Goal: Task Accomplishment & Management: Manage account settings

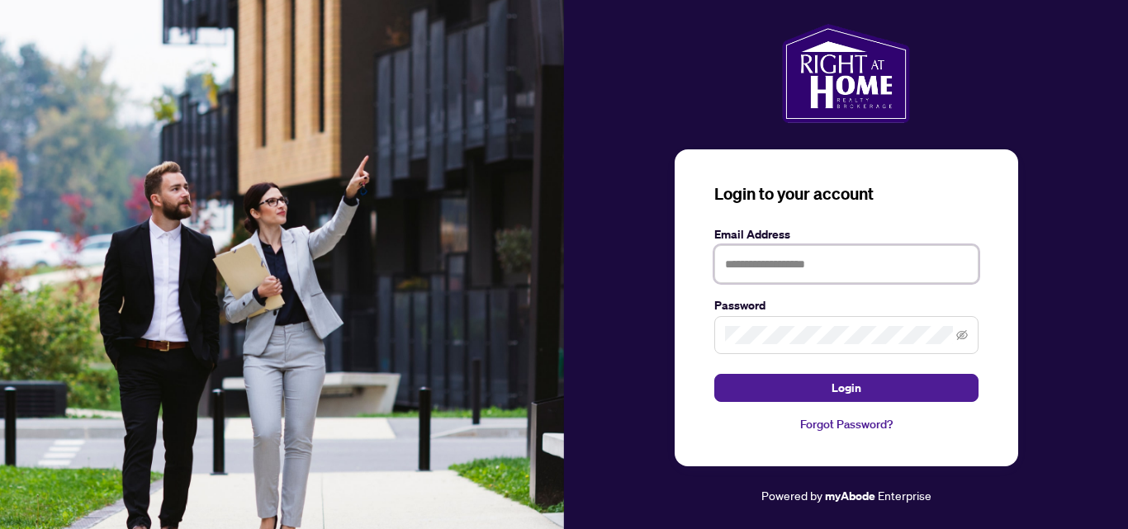
click at [811, 273] on input "text" at bounding box center [846, 264] width 264 height 38
type input "**********"
click at [763, 349] on span at bounding box center [846, 335] width 264 height 38
click at [959, 340] on icon "eye-invisible" at bounding box center [962, 335] width 12 height 12
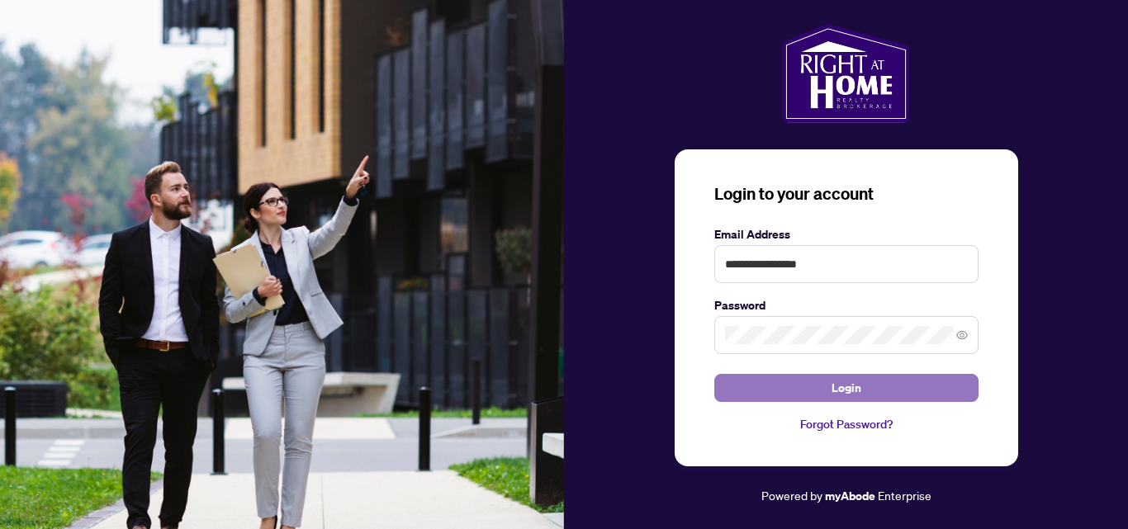
click at [841, 388] on span "Login" at bounding box center [847, 388] width 30 height 26
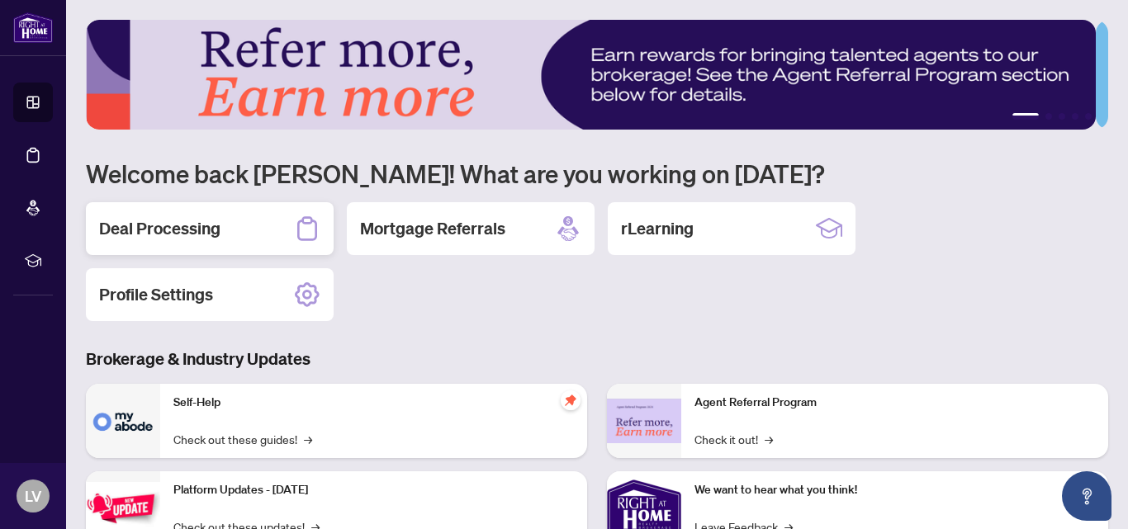
click at [230, 220] on div "Deal Processing" at bounding box center [210, 228] width 248 height 53
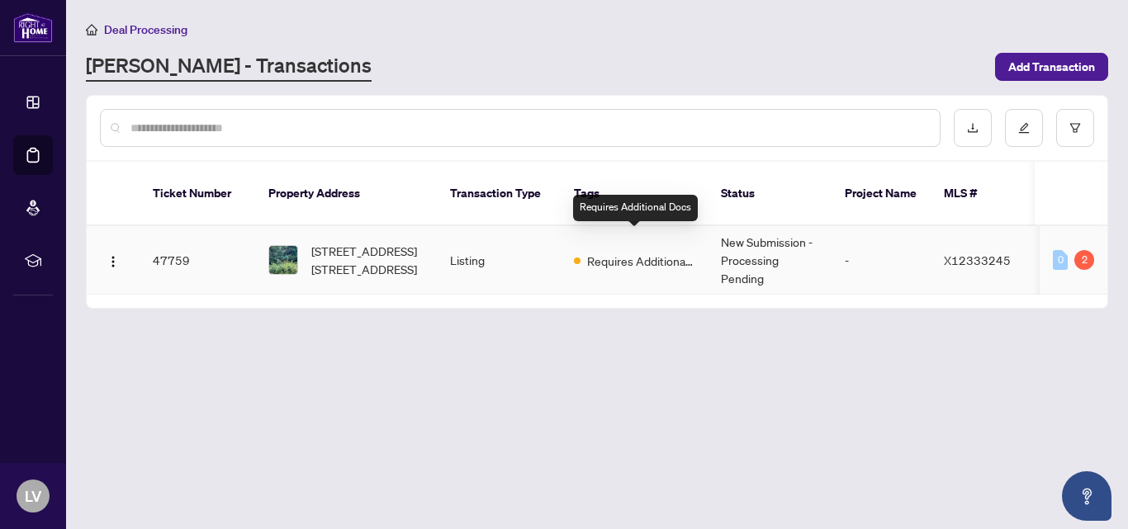
click at [621, 252] on span "Requires Additional Docs" at bounding box center [640, 261] width 107 height 18
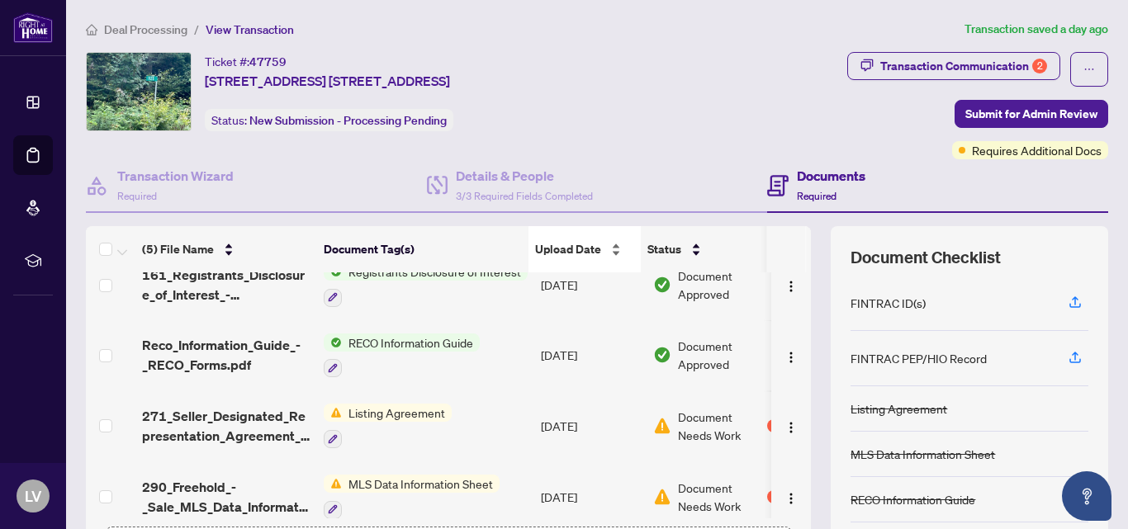
scroll to position [107, 0]
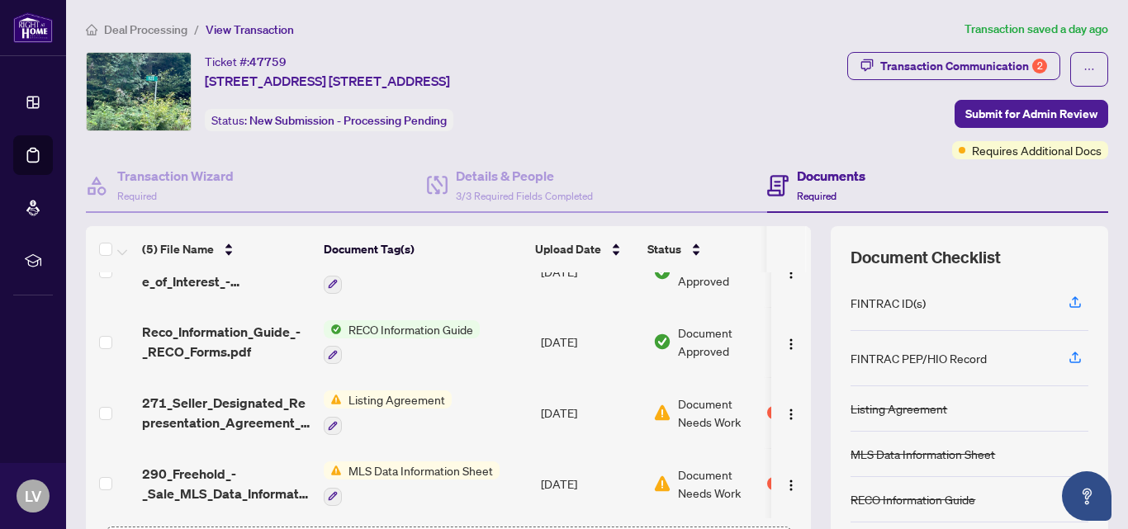
click at [695, 407] on span "Document Needs Work" at bounding box center [721, 413] width 86 height 36
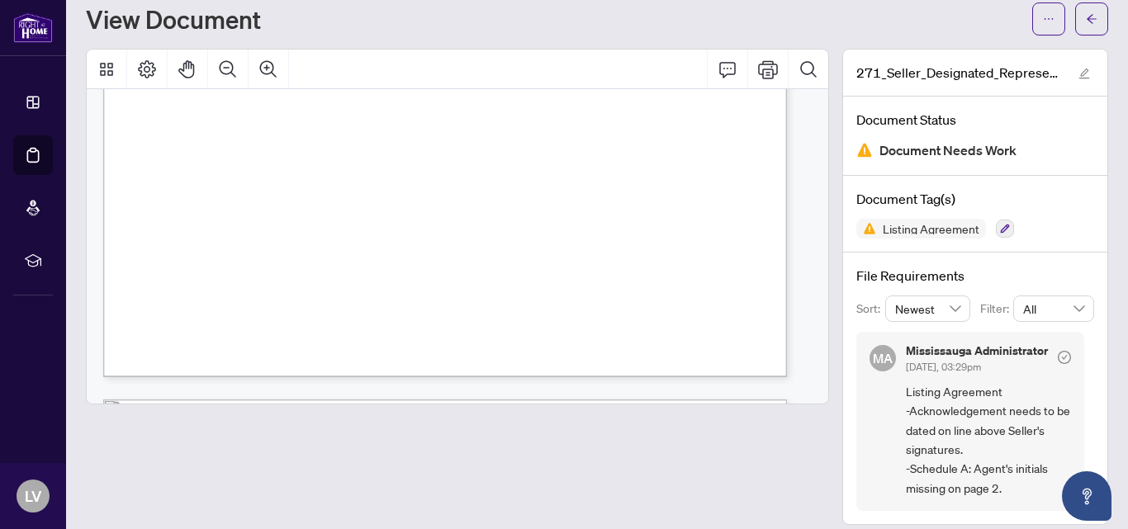
scroll to position [2423, 0]
click at [649, 21] on div "View Document" at bounding box center [554, 19] width 936 height 26
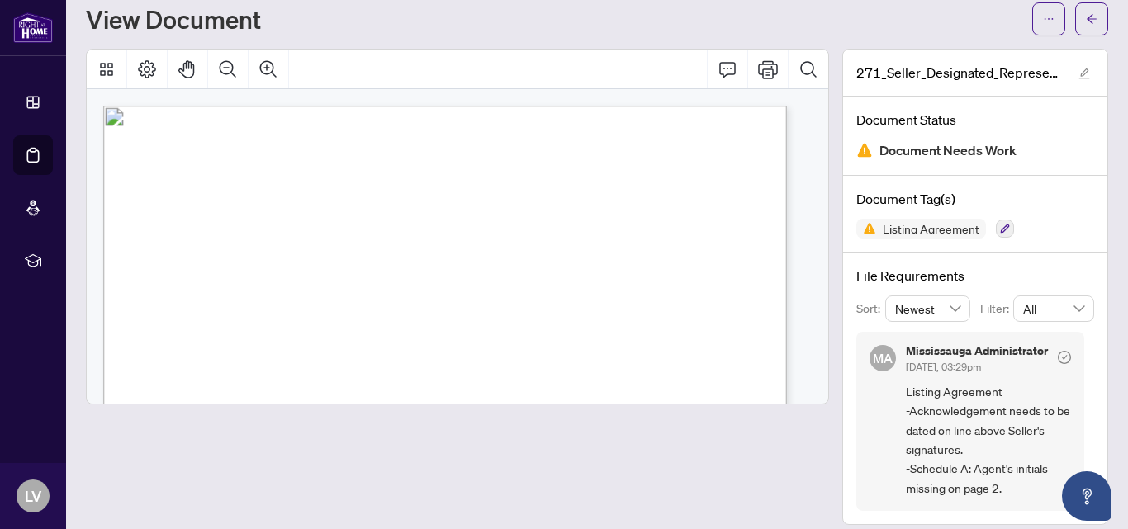
scroll to position [0, 0]
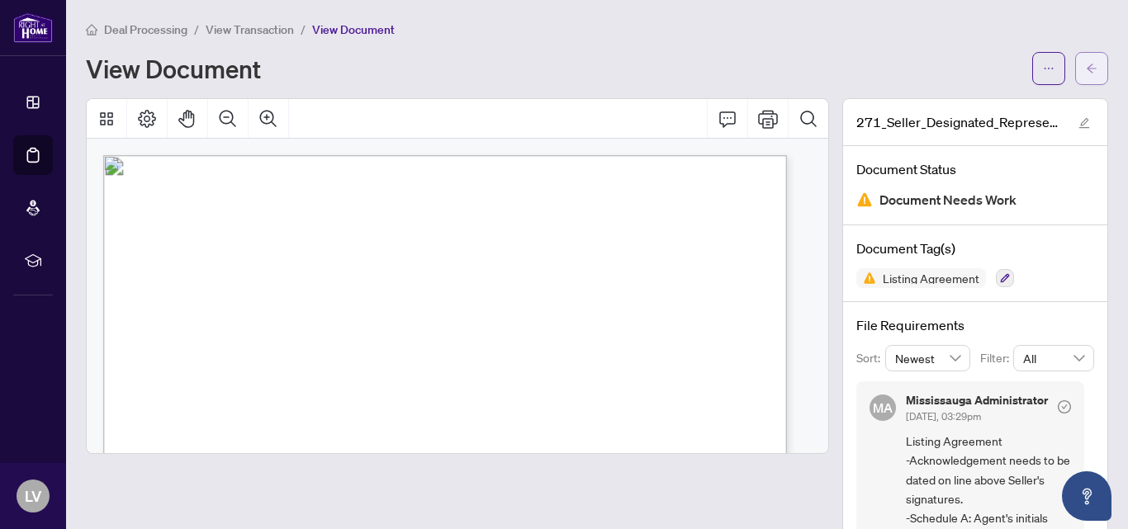
click at [1089, 70] on button "button" at bounding box center [1091, 68] width 33 height 33
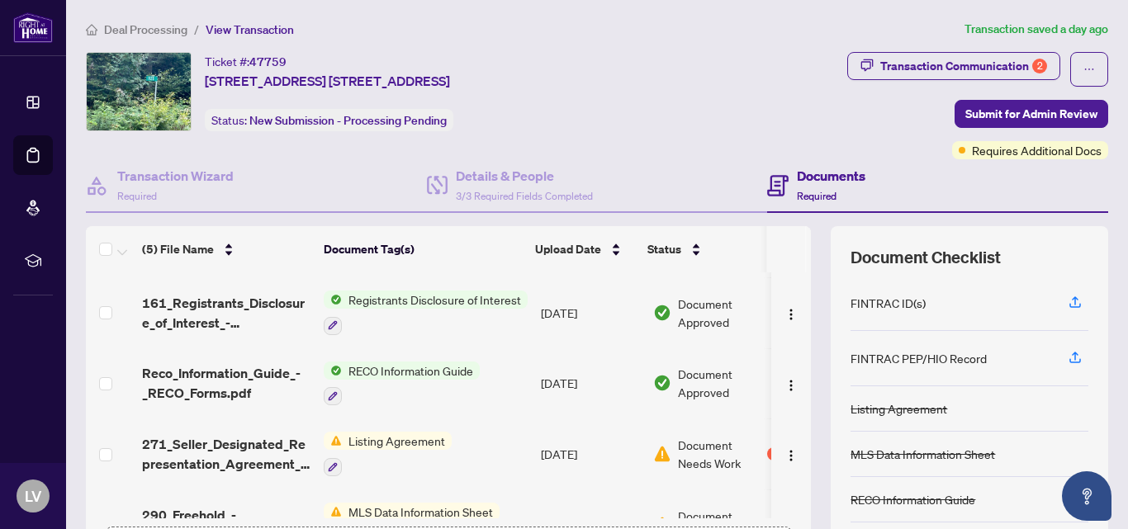
scroll to position [107, 0]
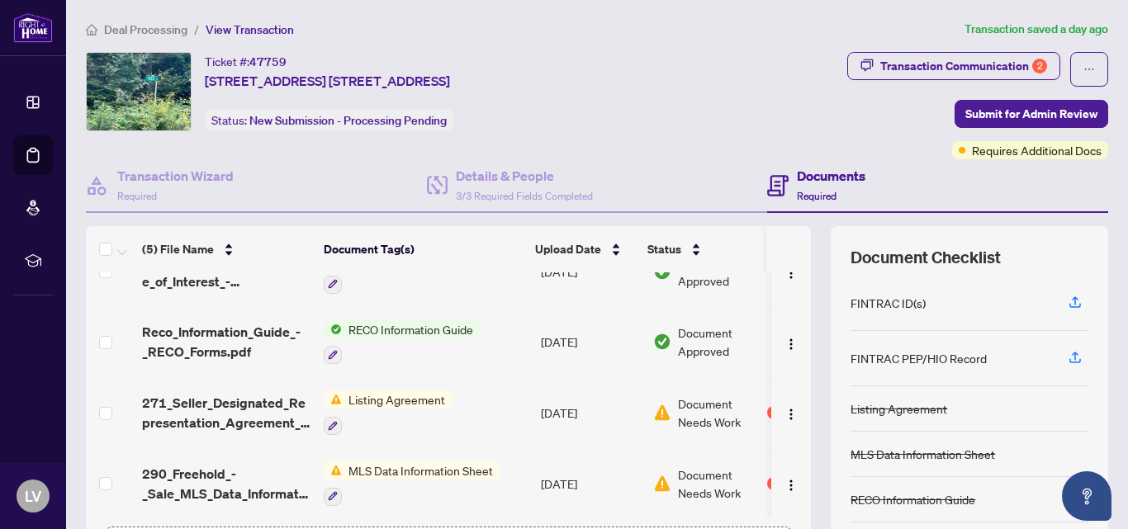
click at [704, 403] on span "Document Needs Work" at bounding box center [721, 413] width 86 height 36
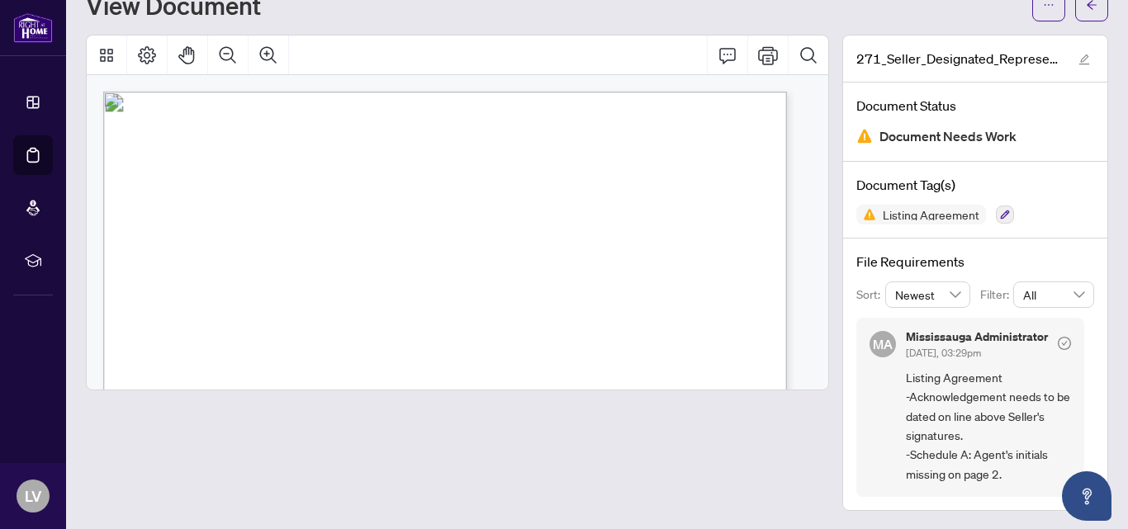
click at [976, 134] on span "Document Needs Work" at bounding box center [947, 137] width 137 height 22
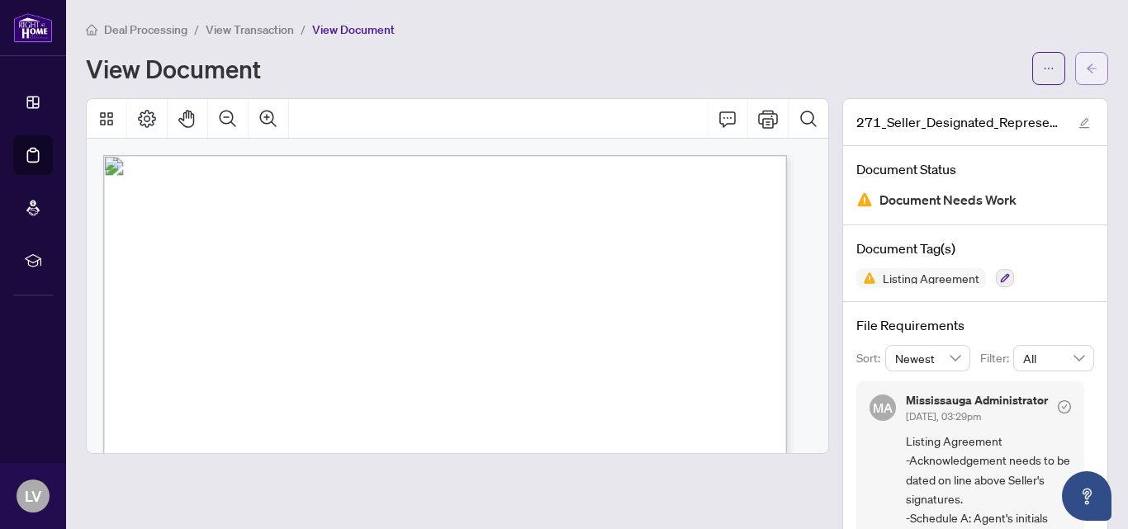
click at [1088, 64] on button "button" at bounding box center [1091, 68] width 33 height 33
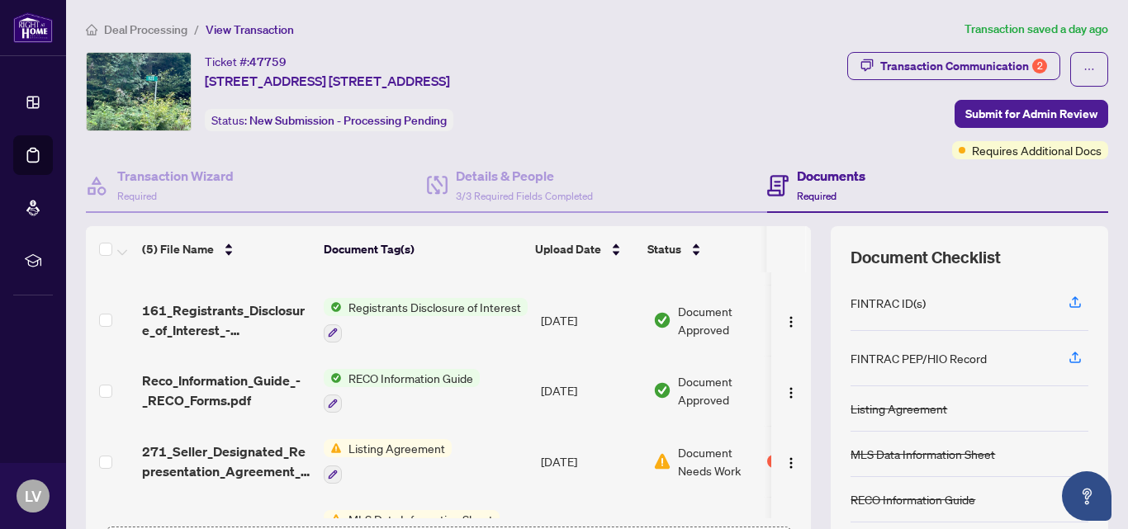
scroll to position [107, 0]
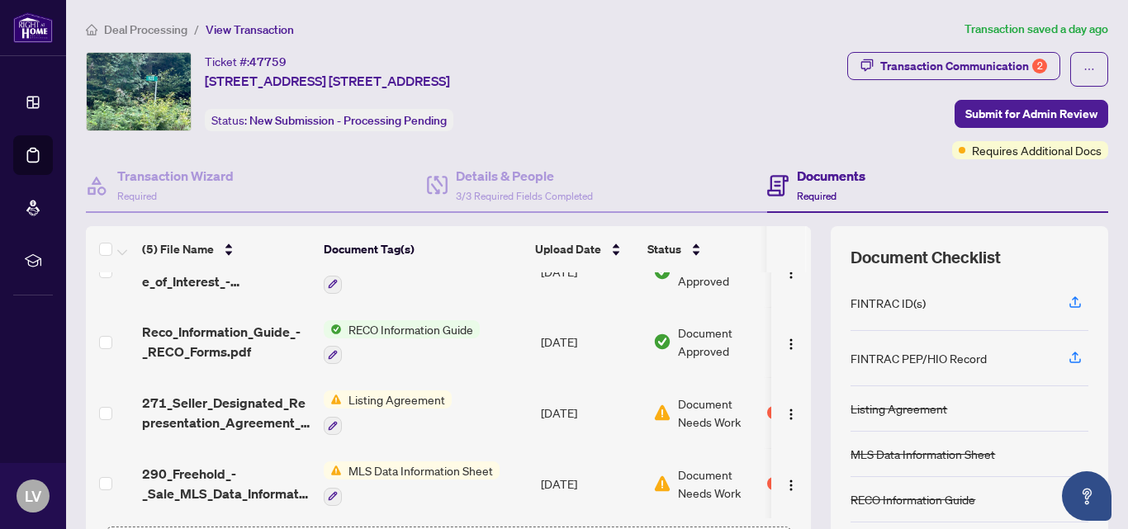
click at [708, 478] on span "Document Needs Work" at bounding box center [721, 484] width 86 height 36
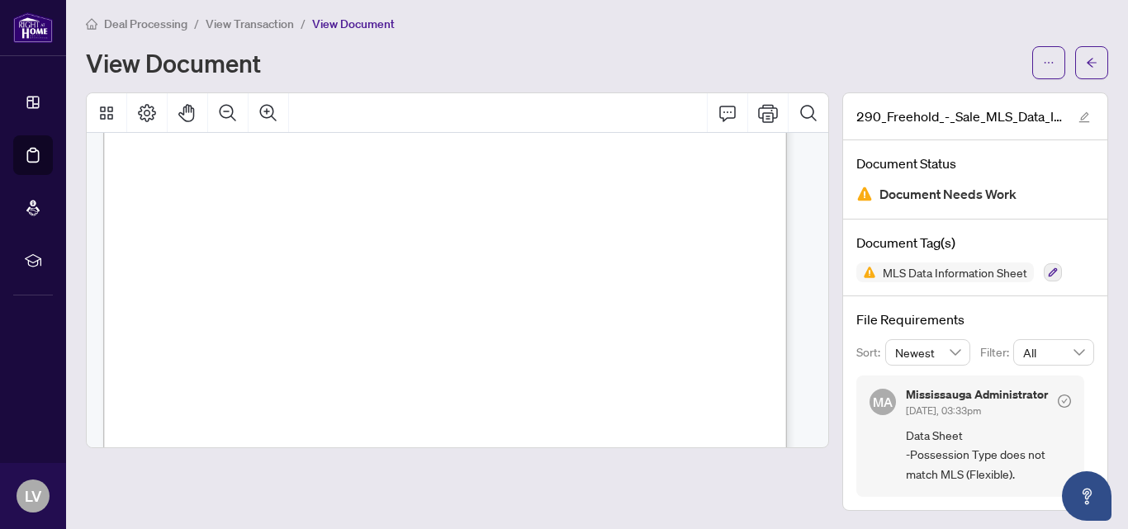
scroll to position [594, 0]
click at [718, 112] on icon "Comment" at bounding box center [728, 113] width 20 height 20
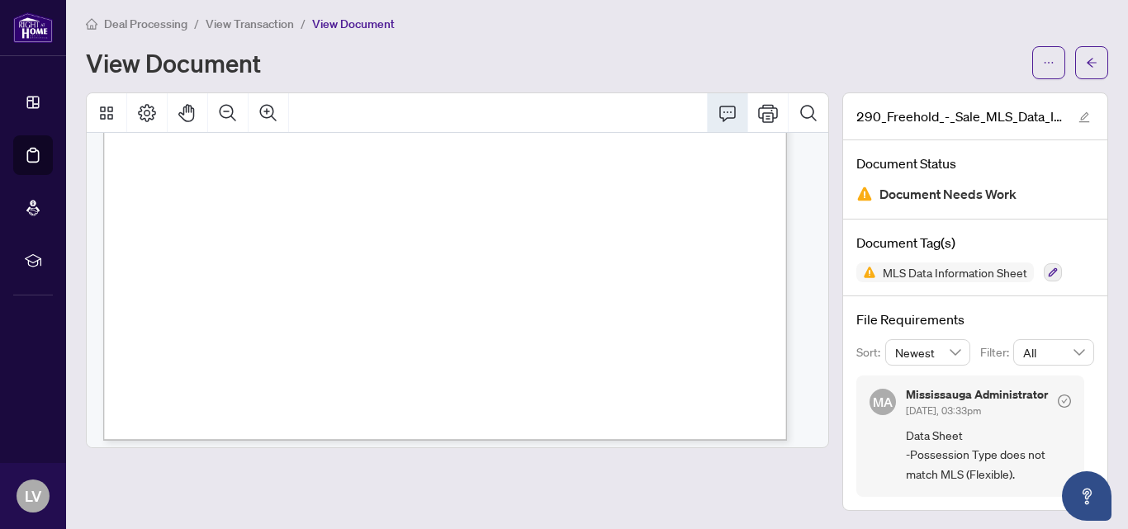
click at [791, 42] on div "Deal Processing / View Transaction / View Document View Document" at bounding box center [597, 46] width 1022 height 65
click at [738, 20] on div "Deal Processing / View Transaction / View Document" at bounding box center [597, 23] width 1022 height 19
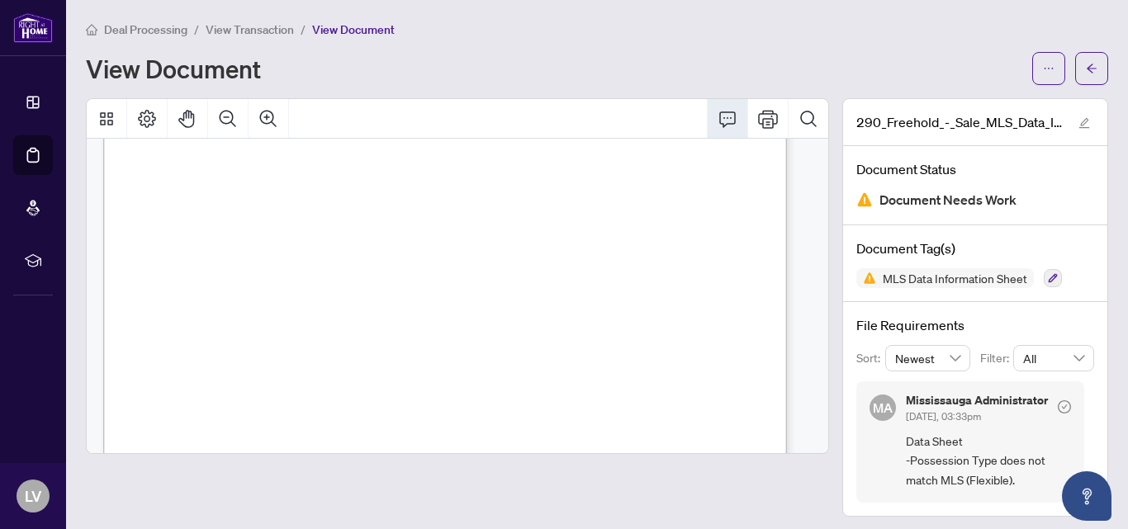
scroll to position [0, 0]
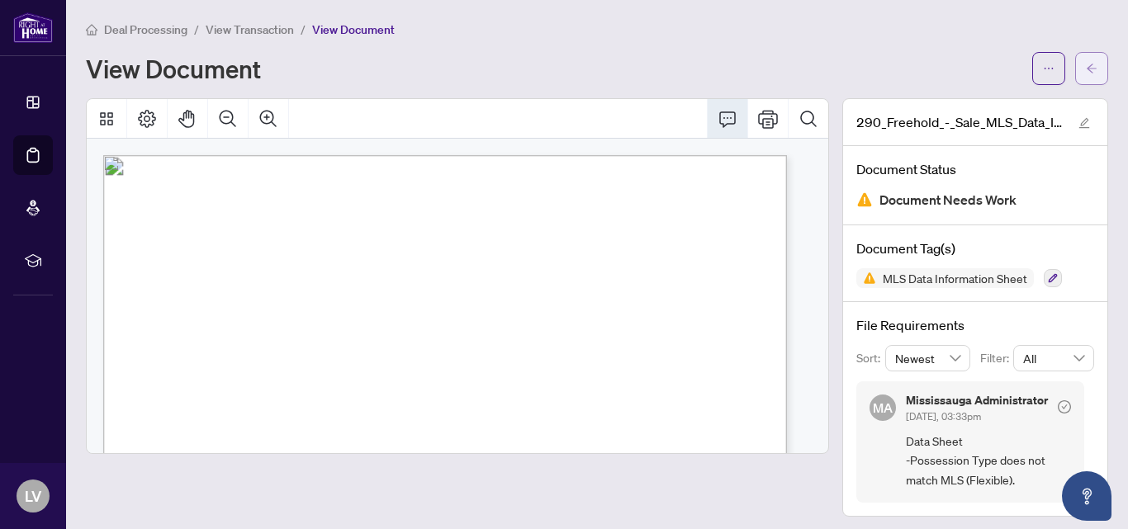
click at [1087, 69] on icon "arrow-left" at bounding box center [1092, 68] width 10 height 9
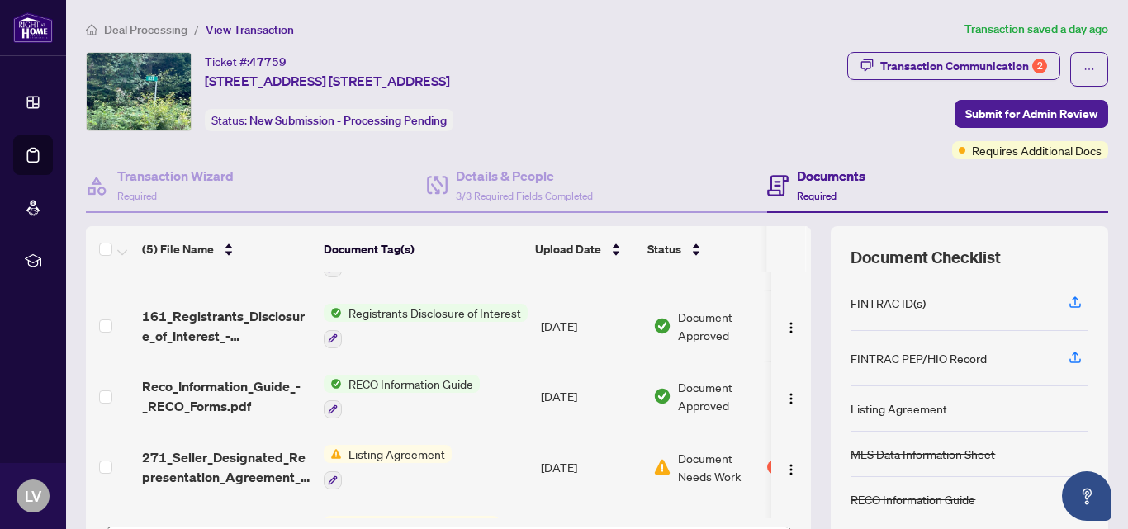
scroll to position [107, 0]
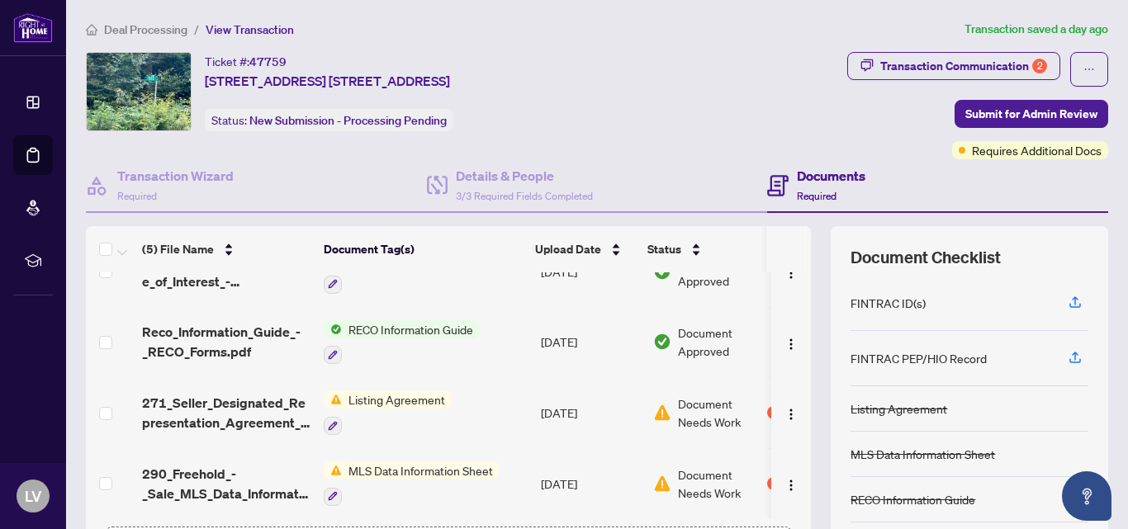
click at [710, 476] on span "Document Needs Work" at bounding box center [721, 484] width 86 height 36
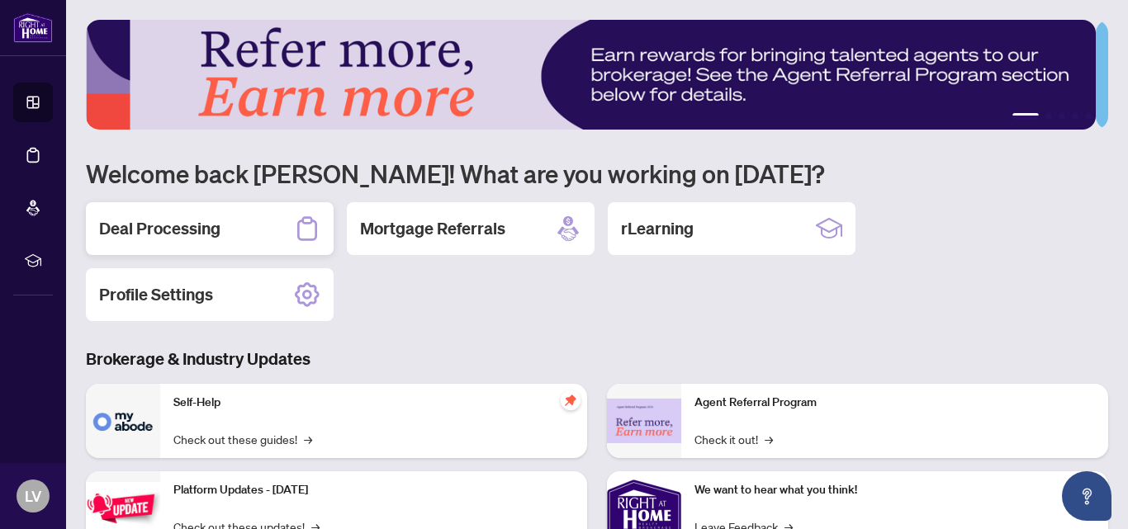
click at [238, 222] on div "Deal Processing" at bounding box center [210, 228] width 248 height 53
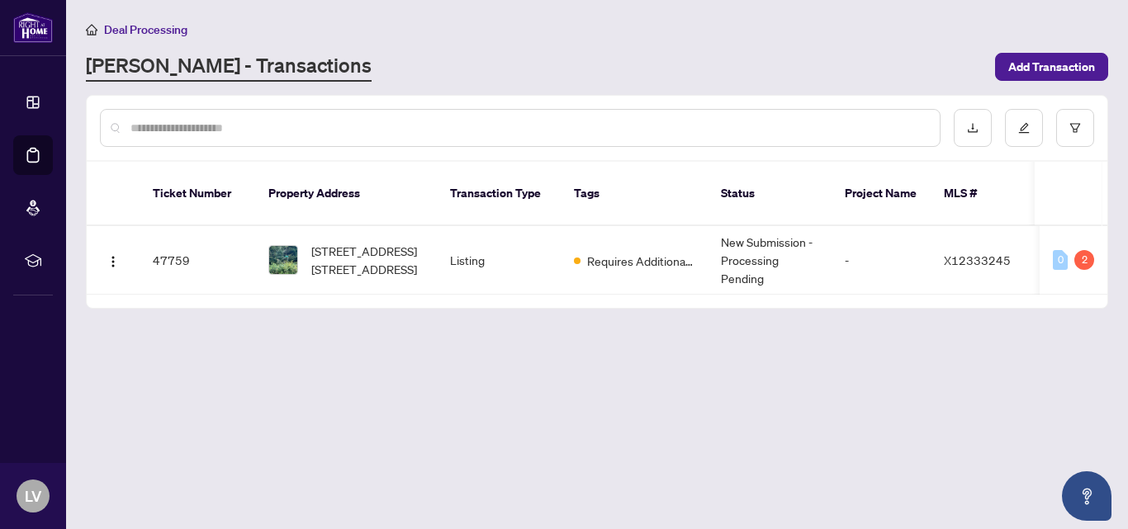
click at [642, 252] on span "Requires Additional Docs" at bounding box center [640, 261] width 107 height 18
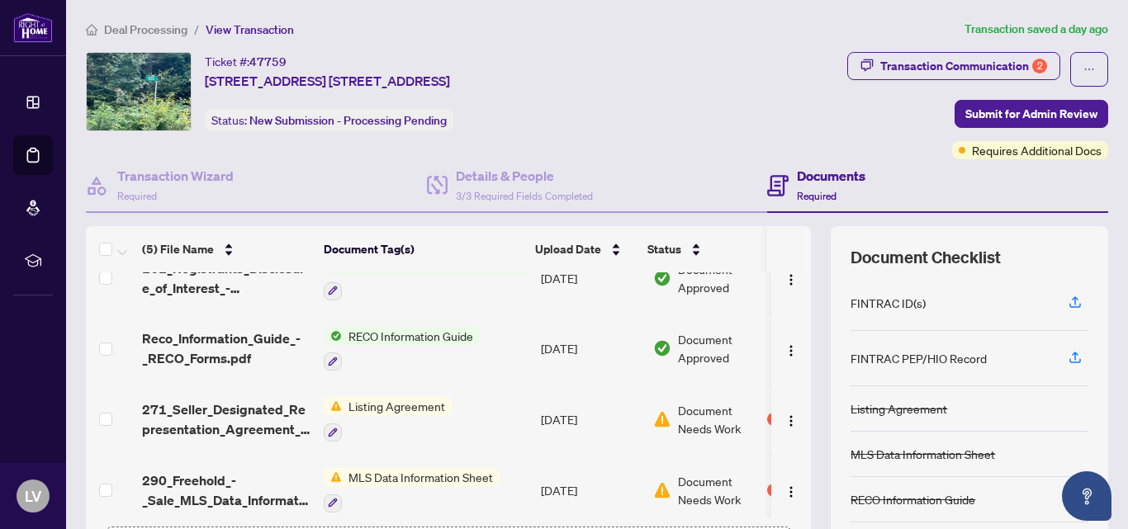
scroll to position [107, 0]
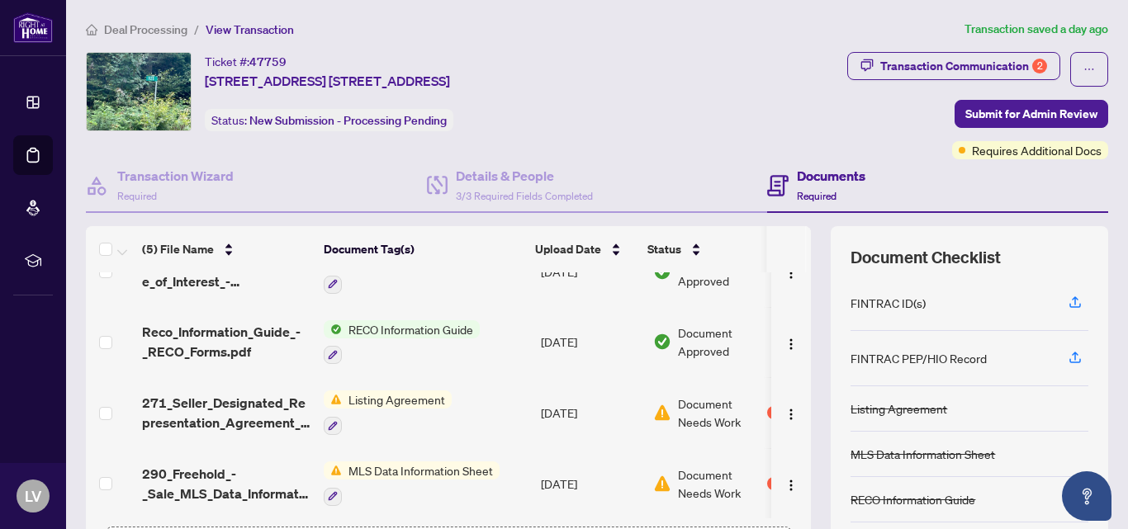
click at [713, 410] on span "Document Needs Work" at bounding box center [721, 413] width 86 height 36
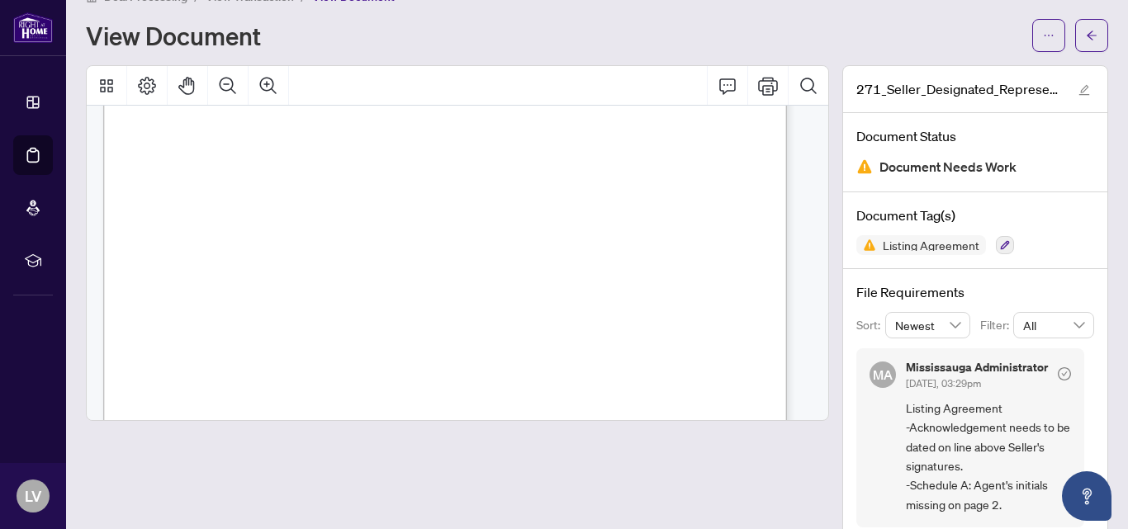
scroll to position [2297, 0]
click at [103, 84] on icon "Thumbnails" at bounding box center [107, 86] width 20 height 20
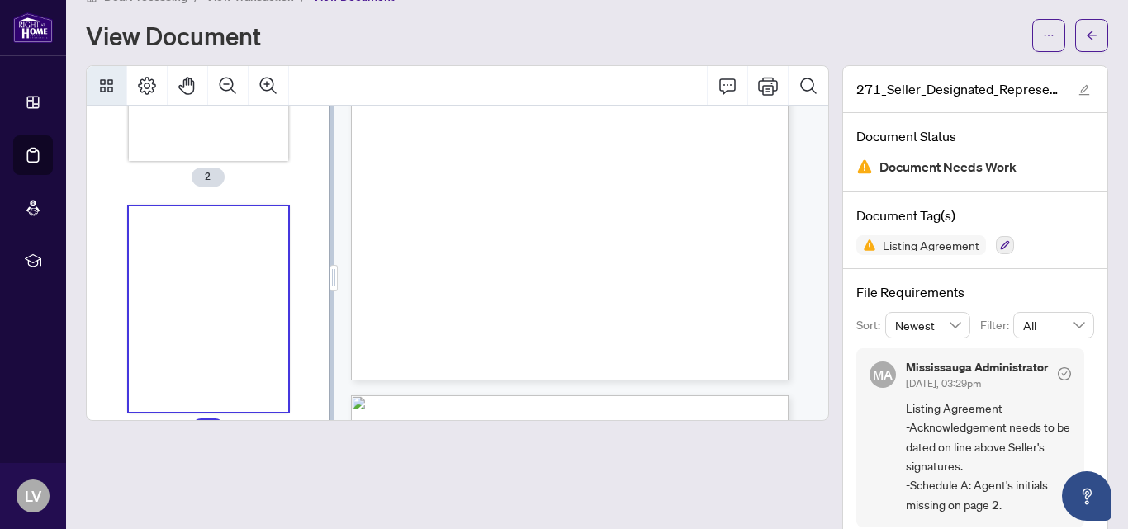
scroll to position [458, 0]
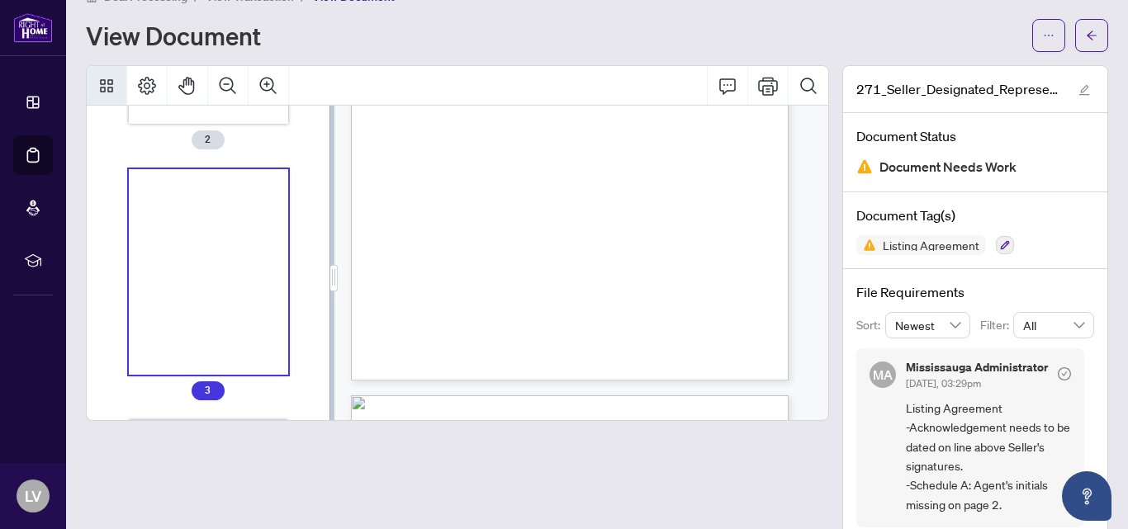
click at [409, 22] on div "View Document" at bounding box center [554, 35] width 936 height 26
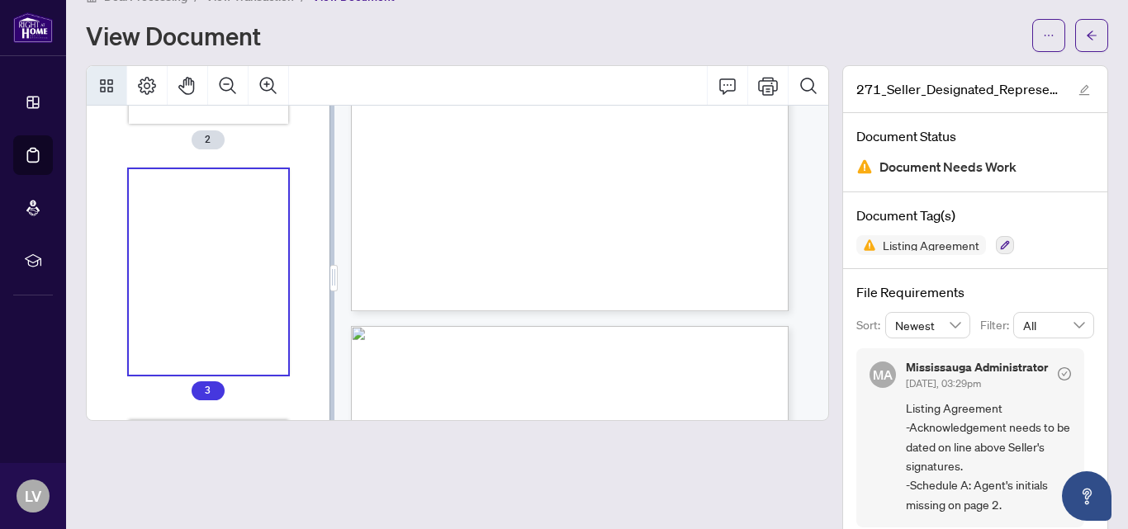
scroll to position [1569, 0]
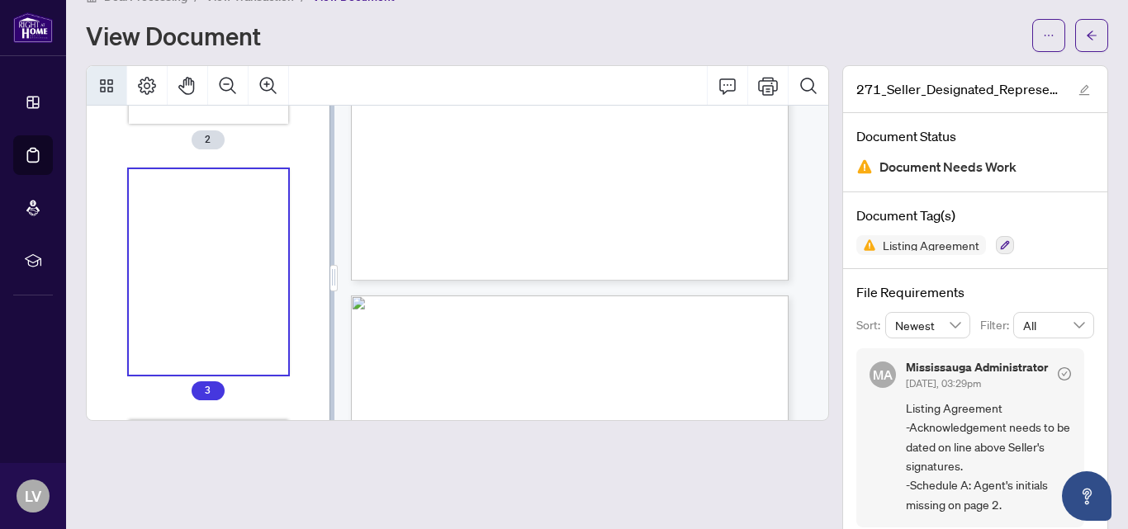
click at [607, 36] on div "View Document" at bounding box center [554, 35] width 936 height 26
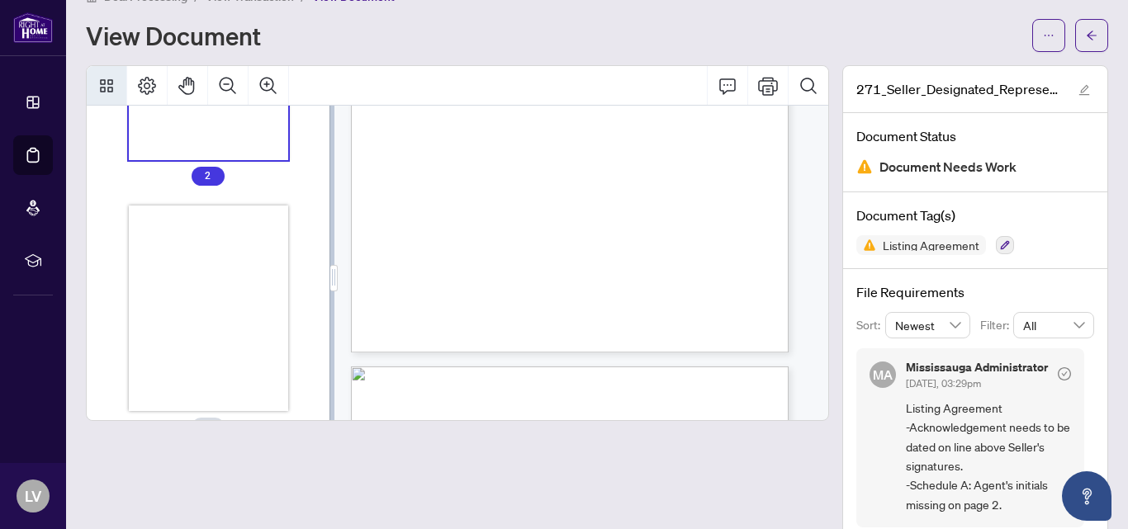
scroll to position [0, 0]
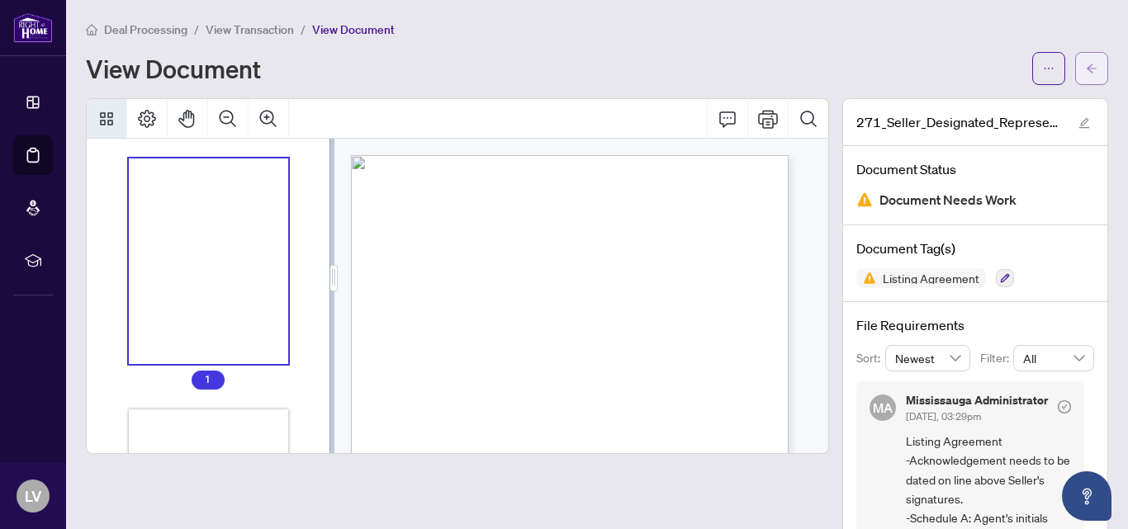
click at [1086, 68] on icon "arrow-left" at bounding box center [1092, 69] width 12 height 12
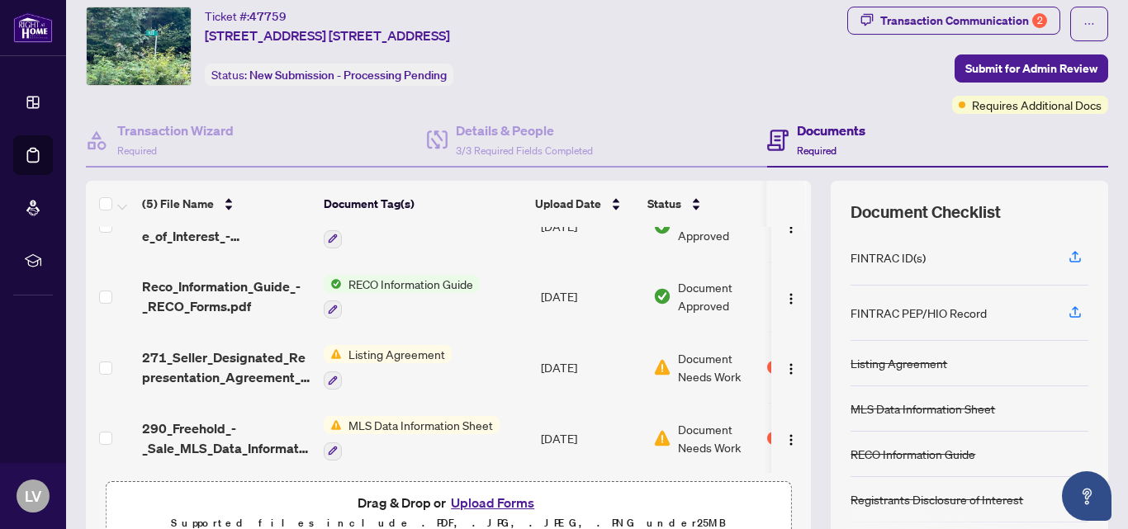
scroll to position [65, 0]
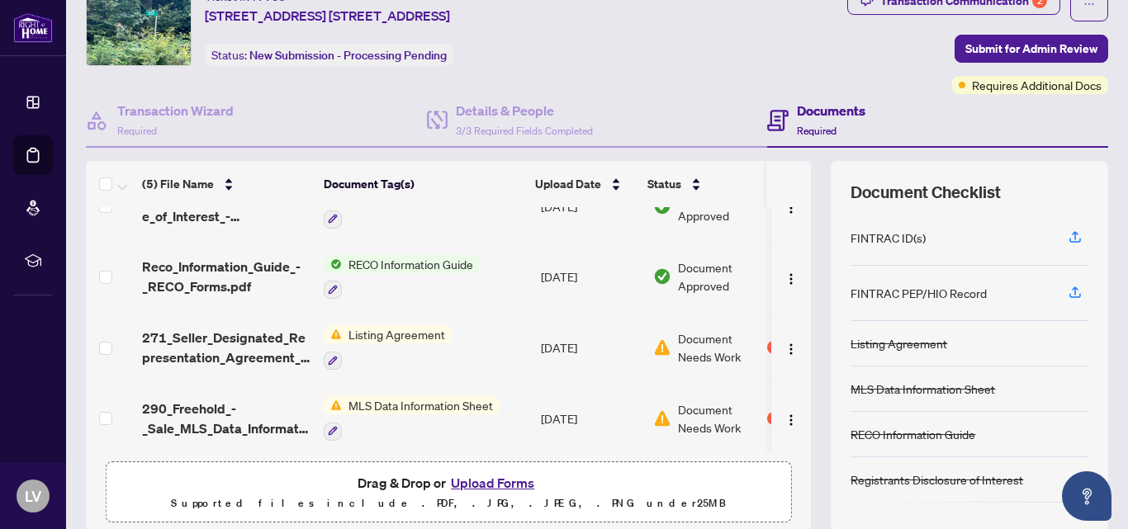
click at [706, 420] on span "Document Needs Work" at bounding box center [721, 419] width 86 height 36
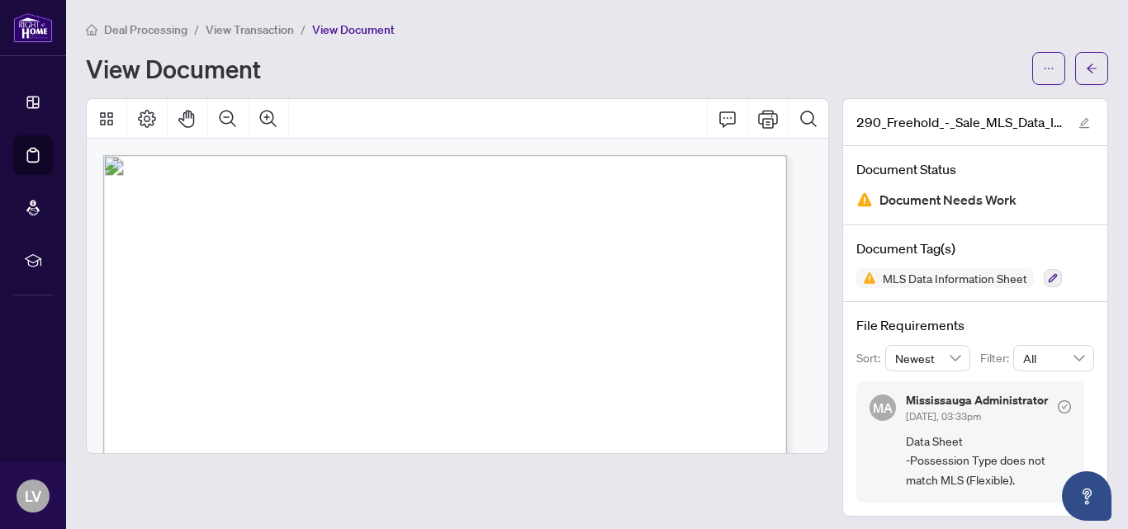
scroll to position [6, 0]
